Goal: Navigation & Orientation: Find specific page/section

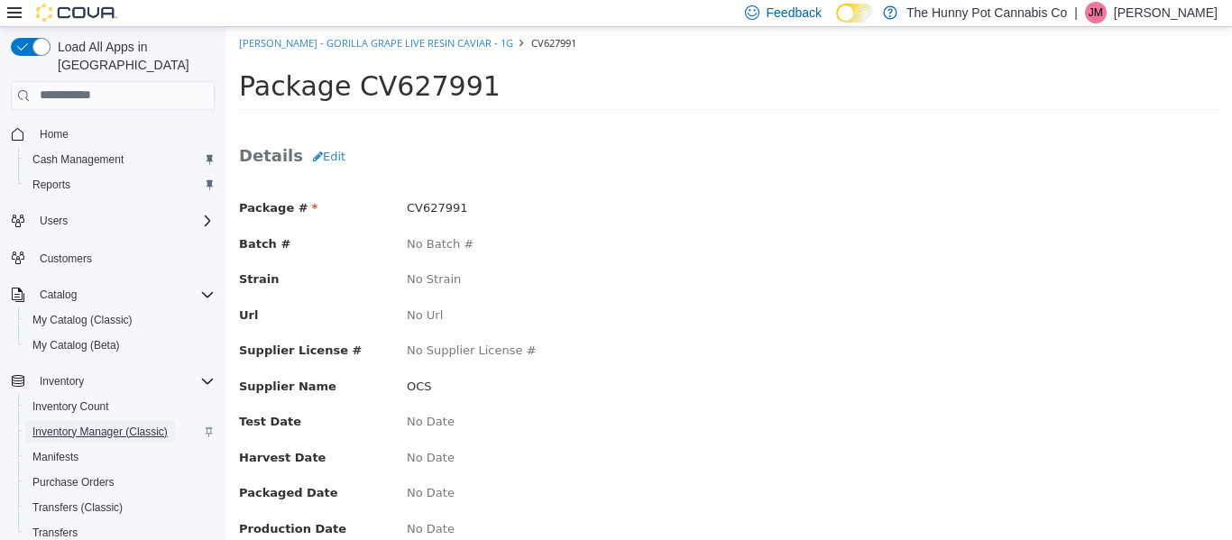
click at [113, 425] on span "Inventory Manager (Classic)" at bounding box center [99, 432] width 135 height 14
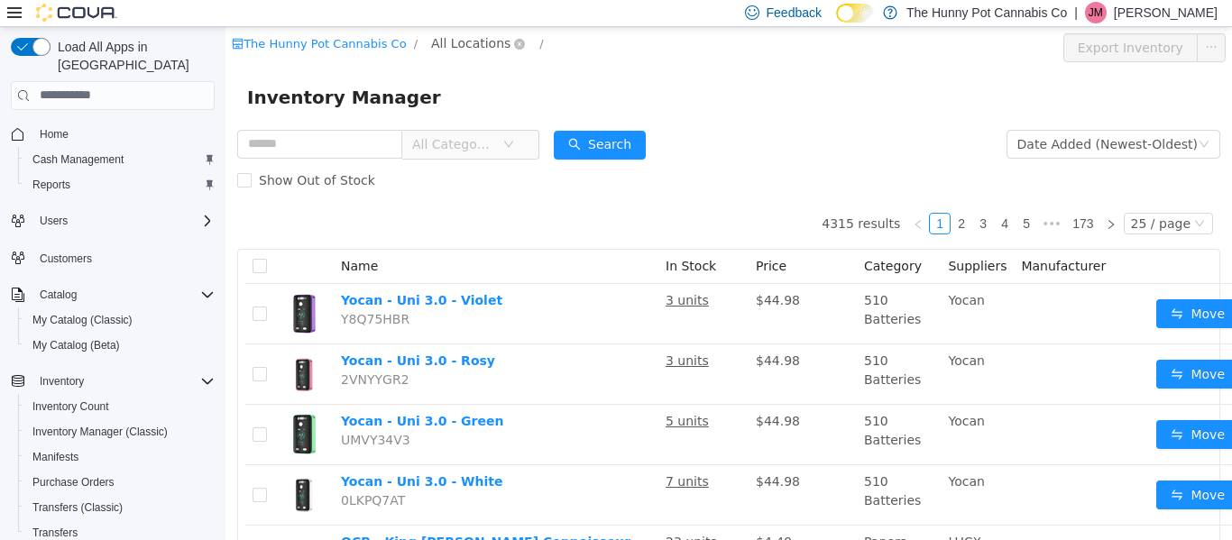
click at [489, 38] on span "All Locations" at bounding box center [470, 42] width 79 height 20
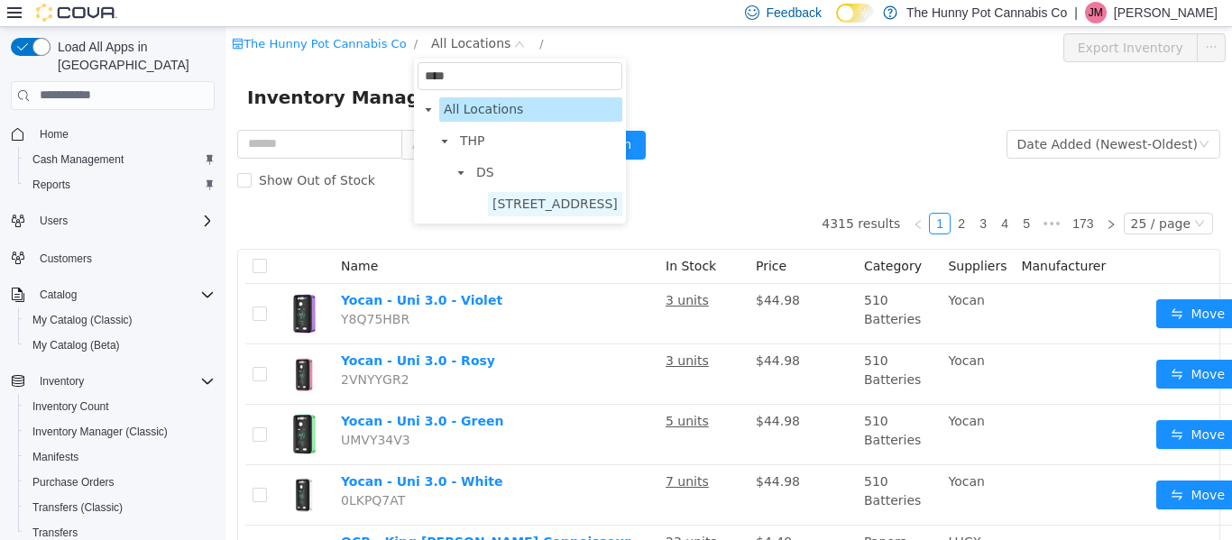
type input "****"
click at [557, 205] on span "[STREET_ADDRESS]" at bounding box center [554, 203] width 125 height 14
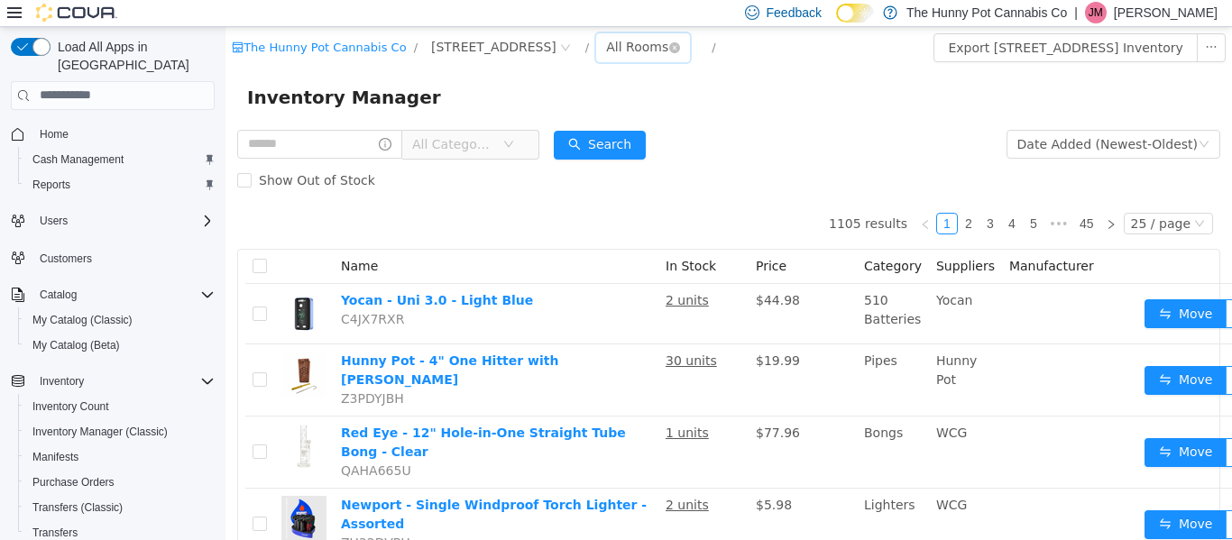
click at [636, 50] on div "All Rooms" at bounding box center [637, 45] width 62 height 27
click at [532, 48] on span "[STREET_ADDRESS]" at bounding box center [493, 46] width 125 height 20
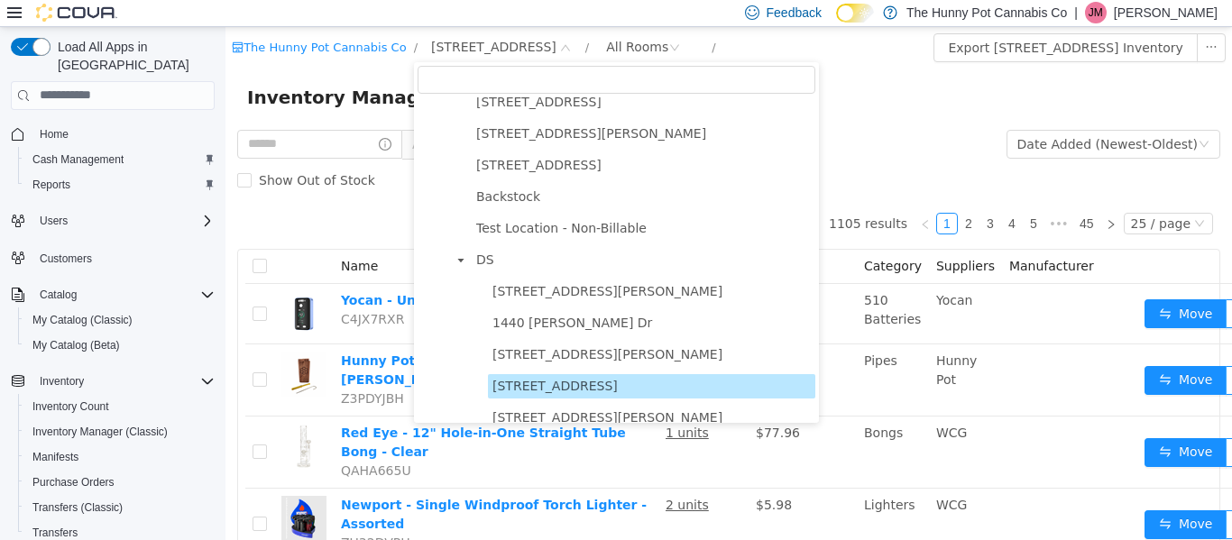
scroll to position [925, 0]
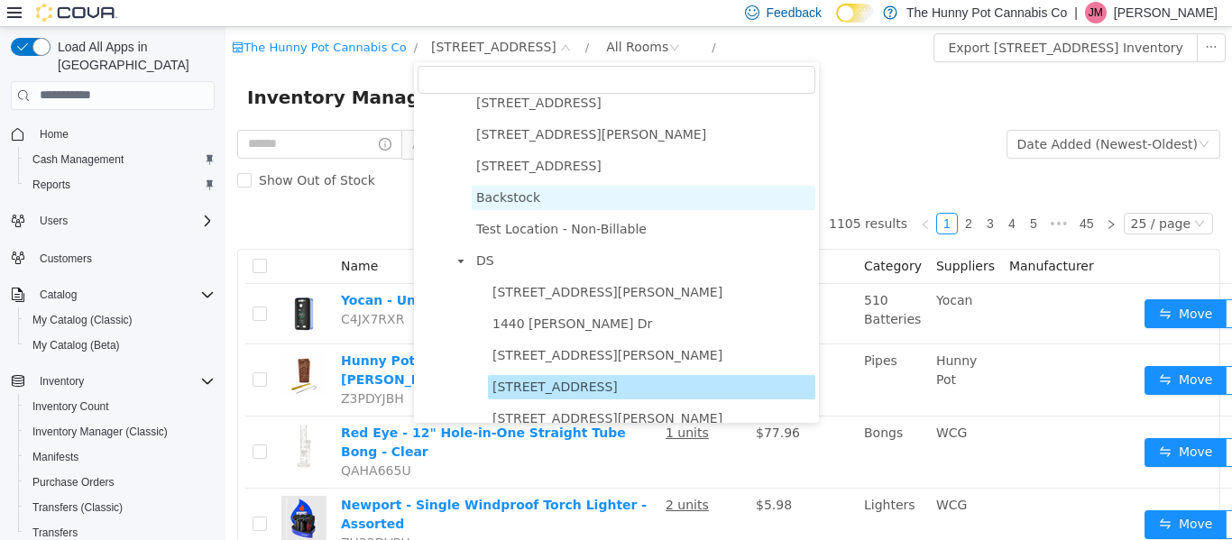
click at [519, 195] on span "Backstock" at bounding box center [508, 196] width 64 height 14
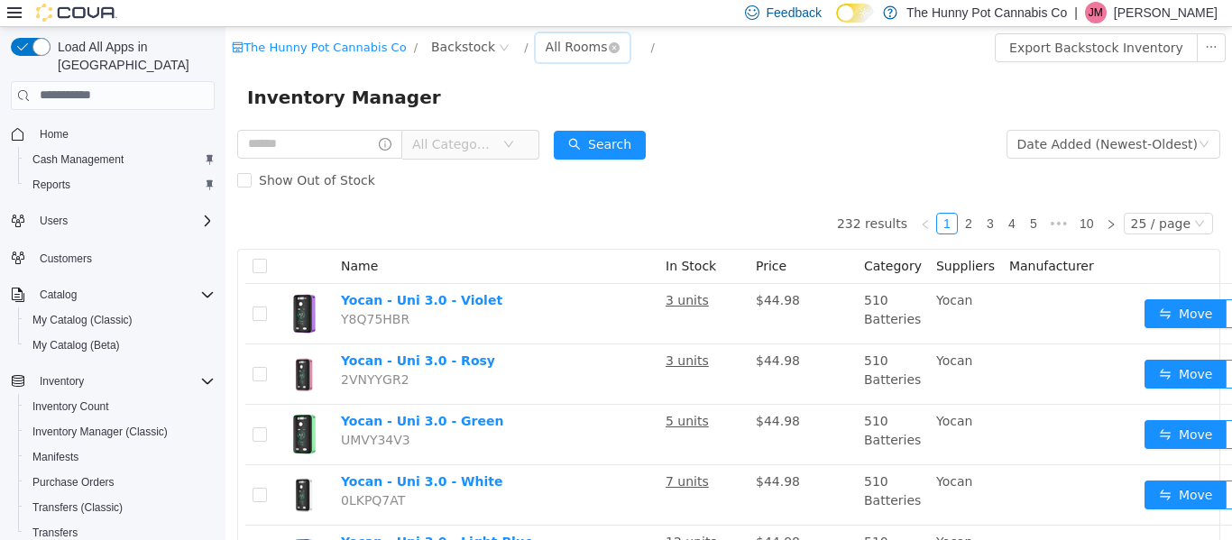
click at [585, 47] on div "All Rooms" at bounding box center [577, 45] width 62 height 27
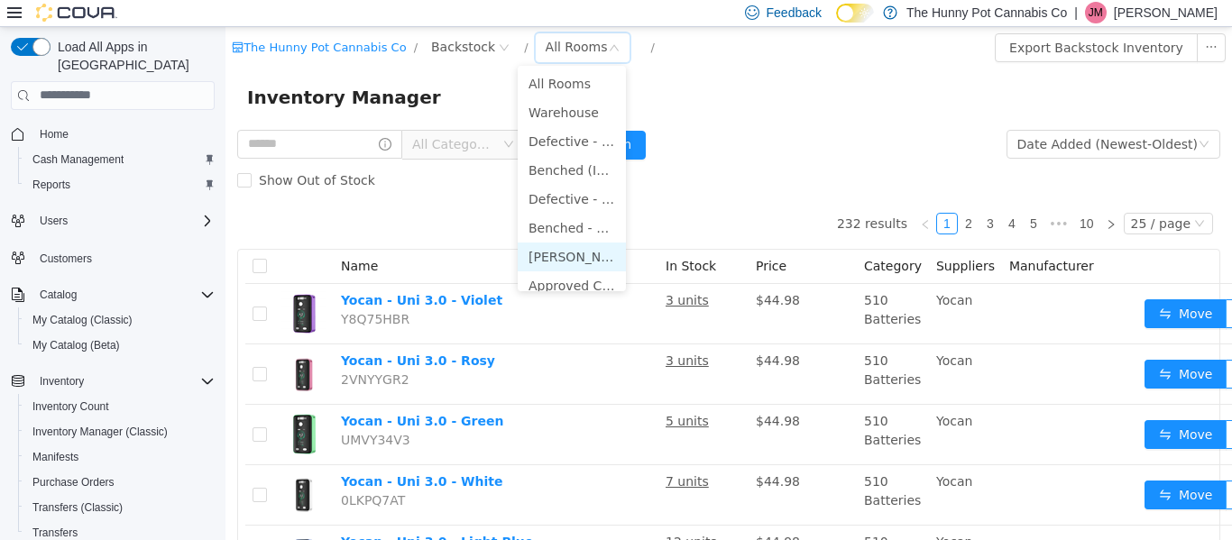
scroll to position [13, 0]
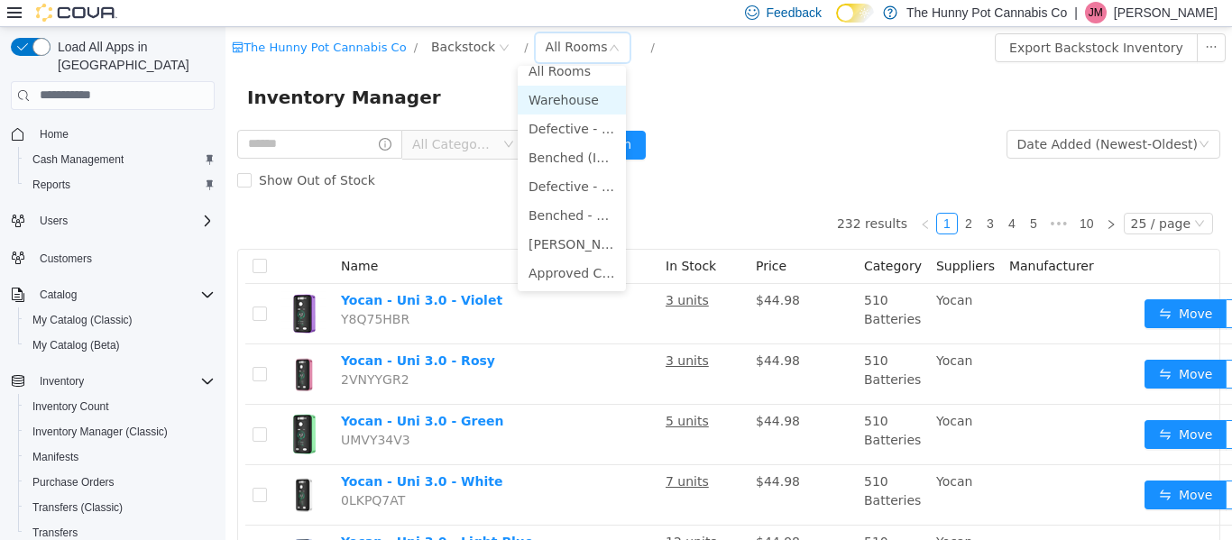
click at [556, 107] on li "Warehouse" at bounding box center [572, 99] width 108 height 29
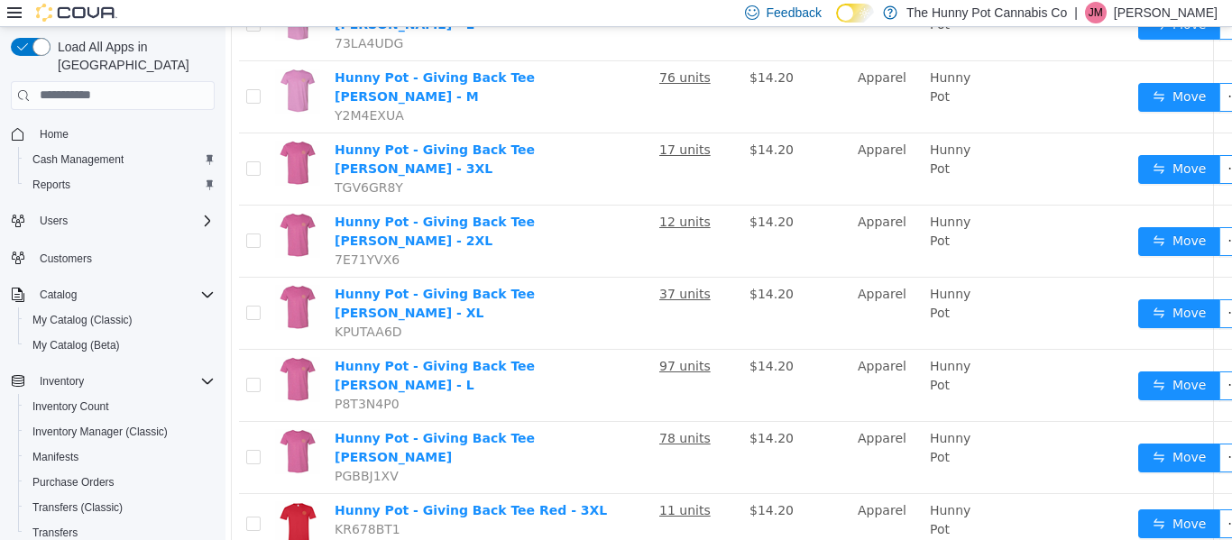
scroll to position [1317, 6]
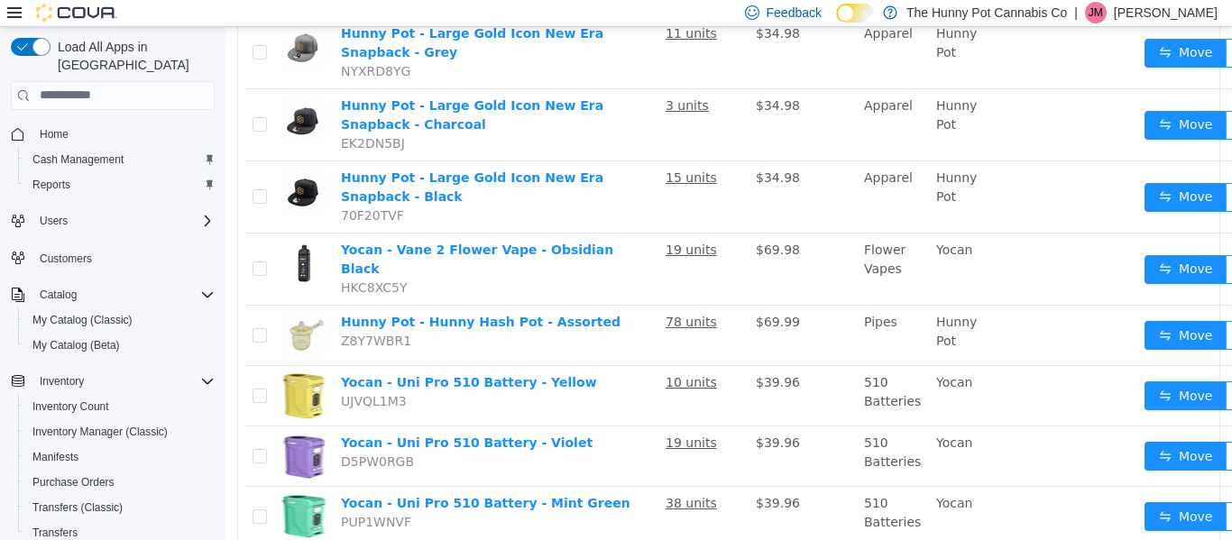
scroll to position [1340, 0]
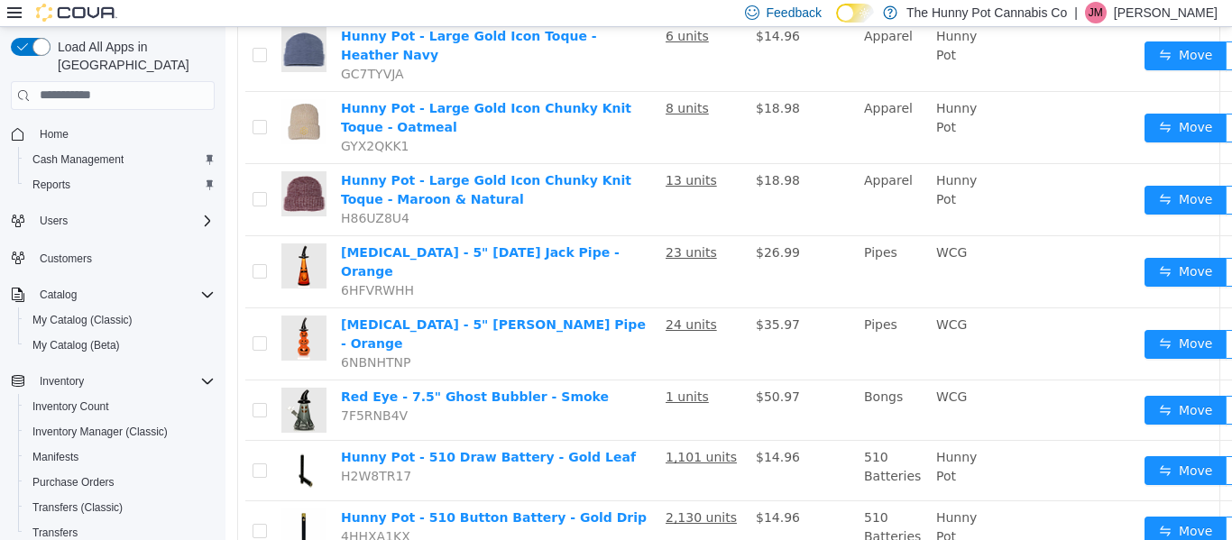
scroll to position [1540, 0]
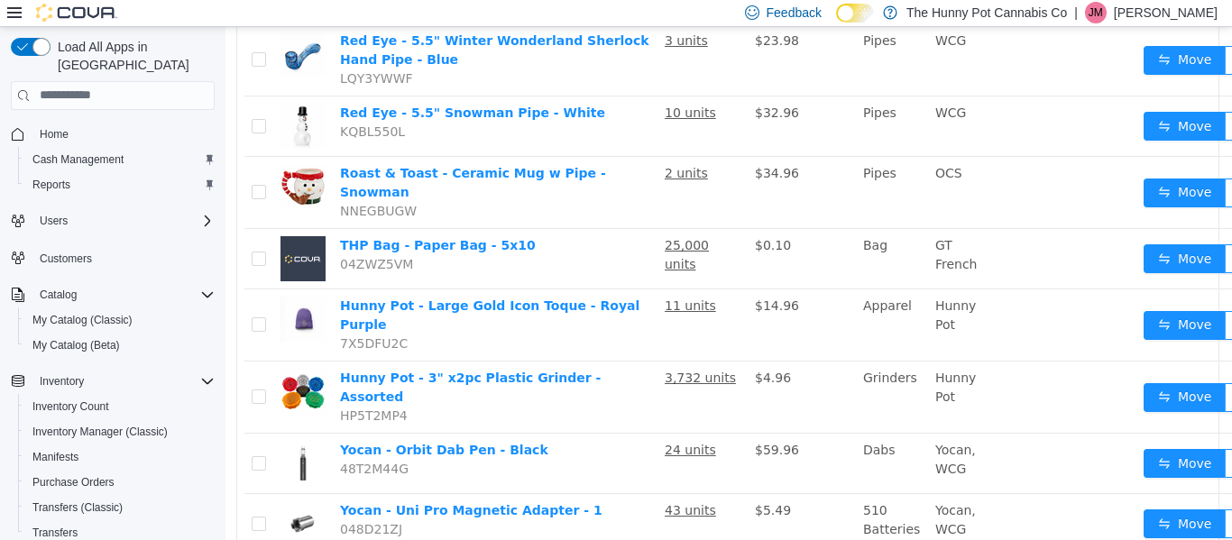
scroll to position [1352, 1]
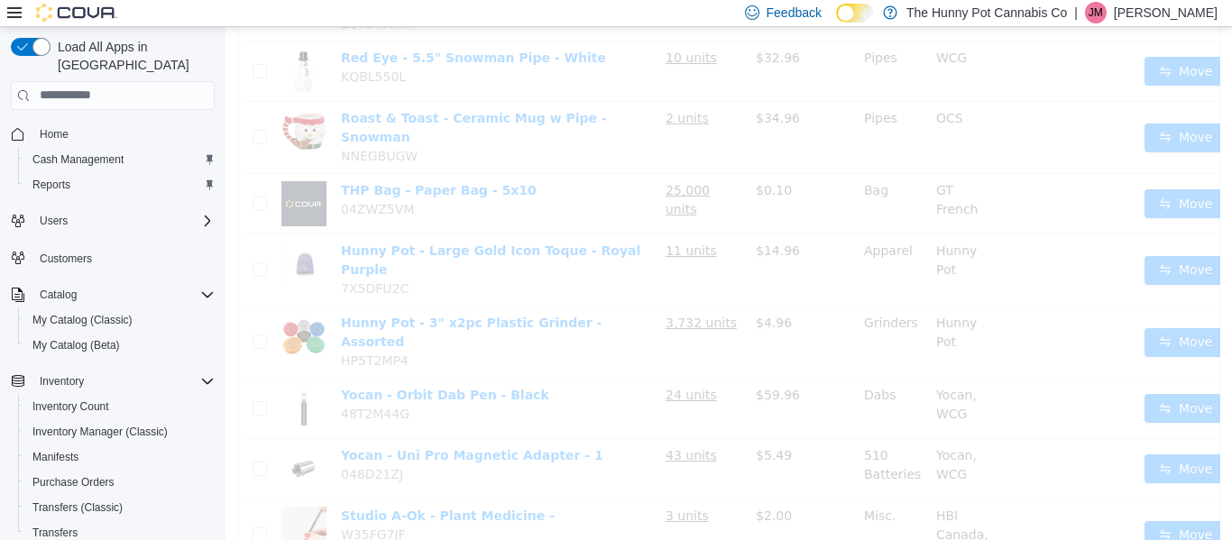
scroll to position [1352, 0]
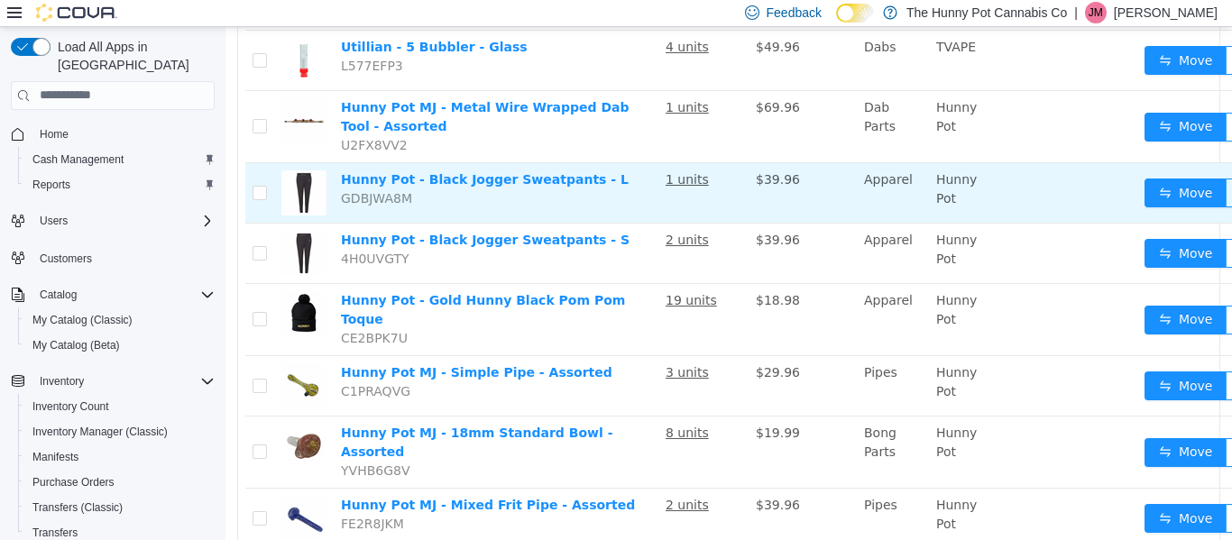
scroll to position [1364, 0]
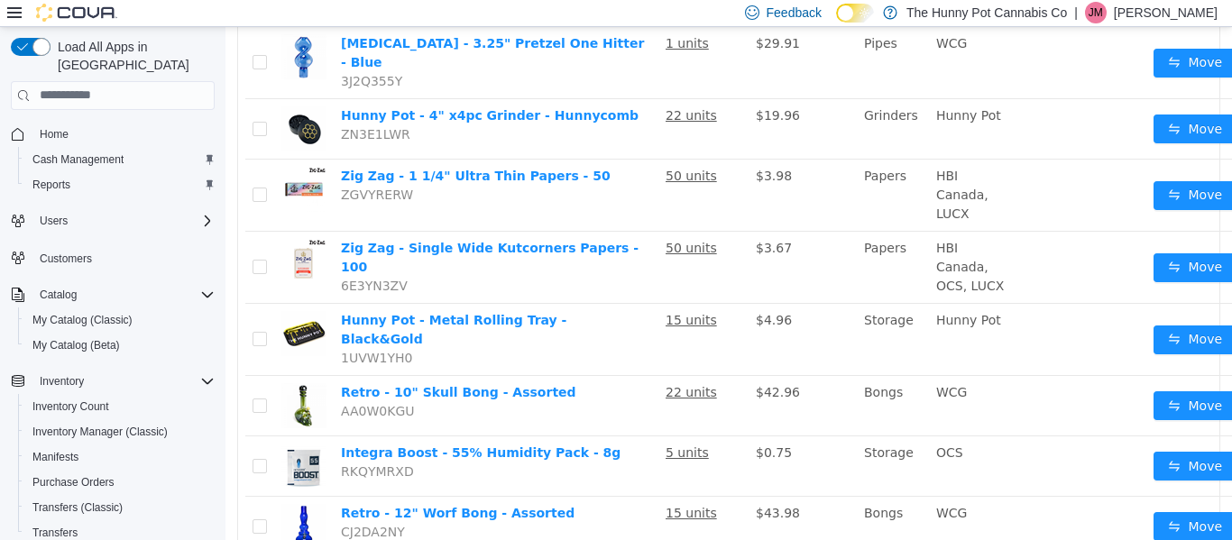
scroll to position [1383, 0]
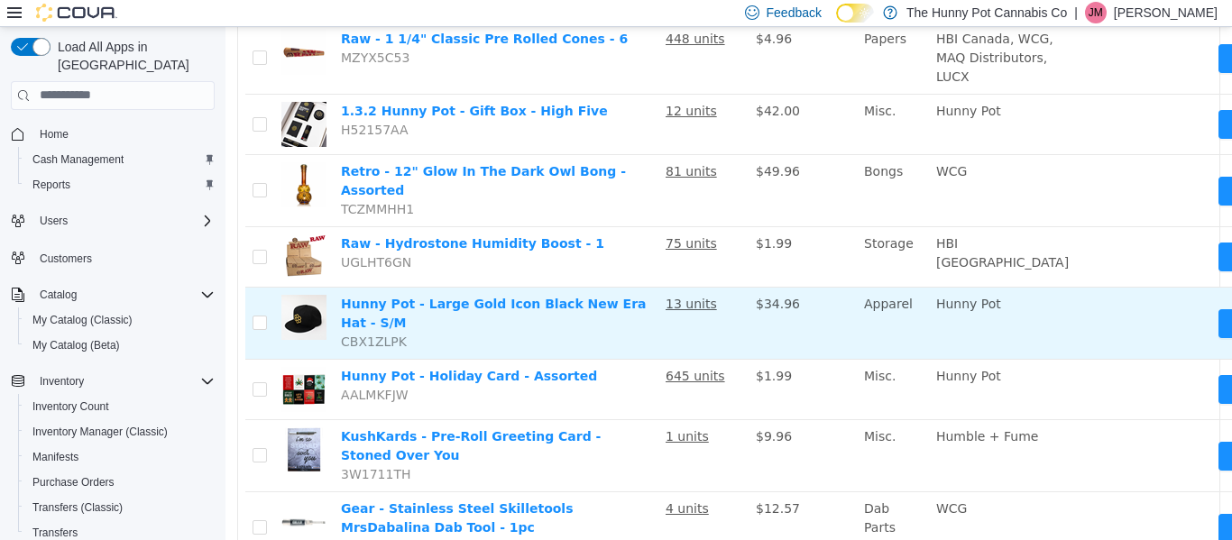
scroll to position [1419, 0]
